Goal: Information Seeking & Learning: Learn about a topic

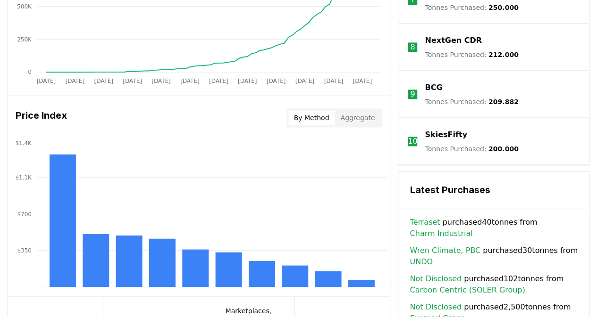
scroll to position [691, 0]
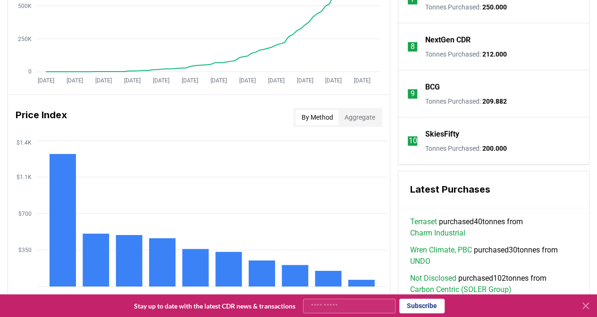
click at [586, 308] on icon at bounding box center [585, 306] width 6 height 6
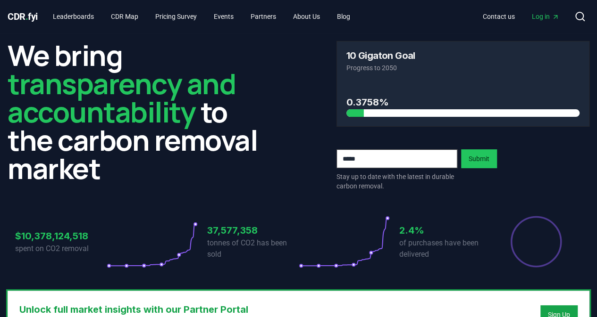
scroll to position [0, 0]
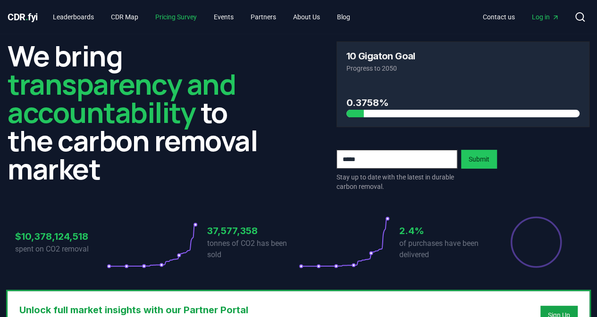
click at [185, 16] on link "Pricing Survey" at bounding box center [176, 16] width 57 height 17
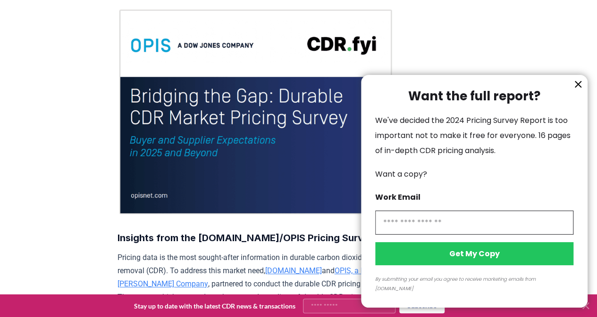
scroll to position [93, 0]
click at [579, 87] on icon "information" at bounding box center [578, 85] width 6 height 6
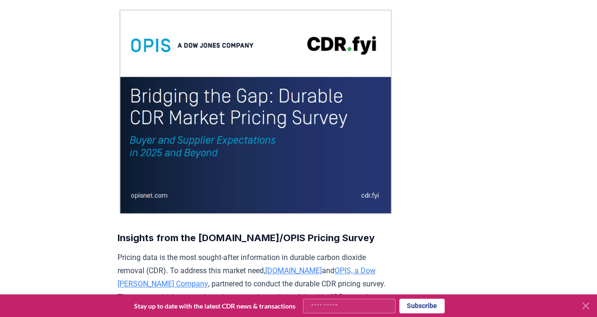
click at [585, 307] on icon at bounding box center [585, 305] width 11 height 11
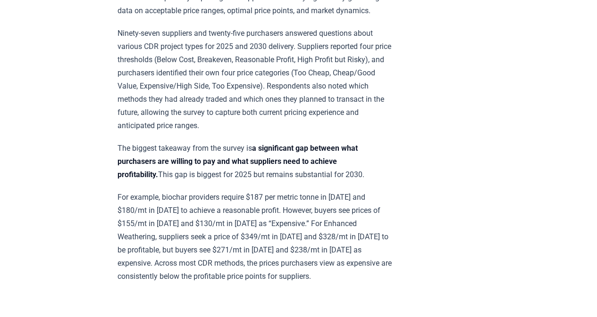
scroll to position [408, 0]
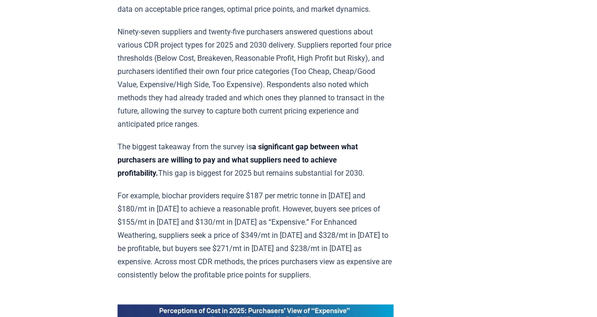
drag, startPoint x: 396, startPoint y: 188, endPoint x: 423, endPoint y: 220, distance: 42.5
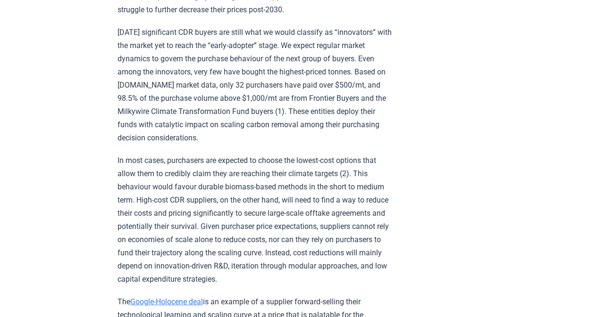
scroll to position [1382, 0]
